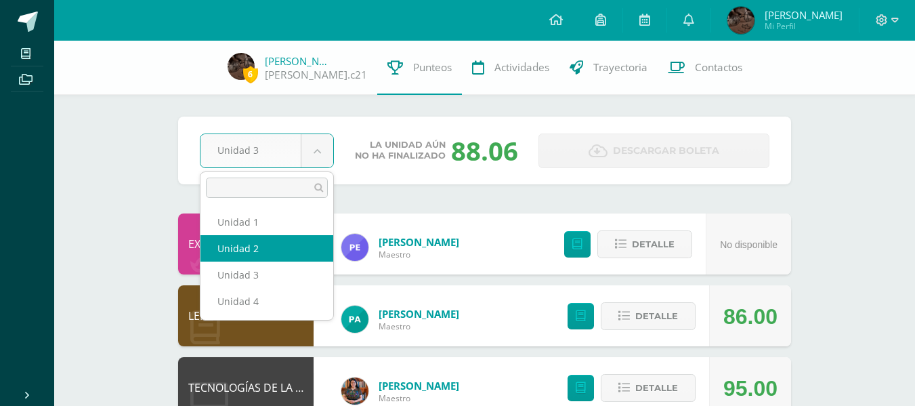
select select "Unidad 2"
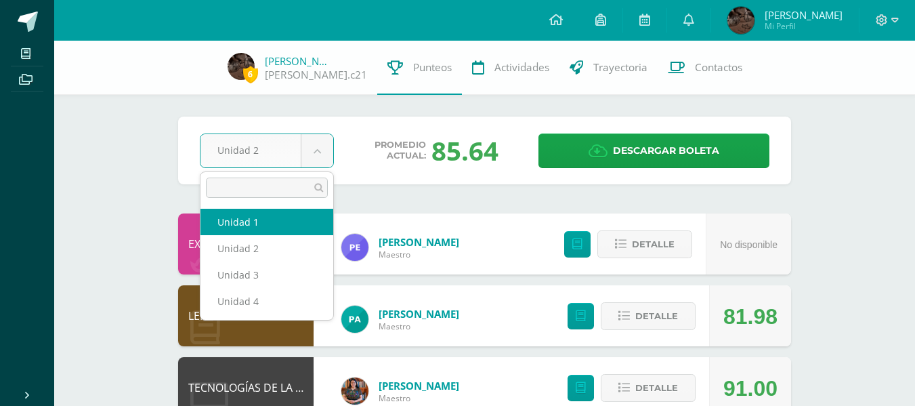
select select "Unidad 1"
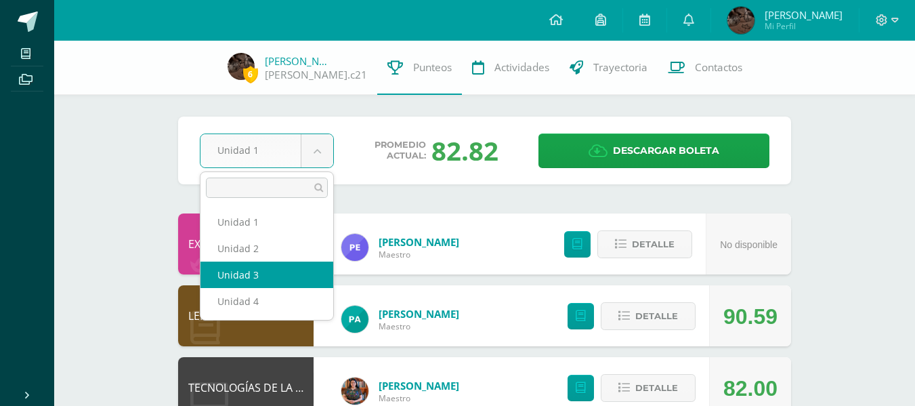
select select "Unidad 3"
